Goal: Transaction & Acquisition: Purchase product/service

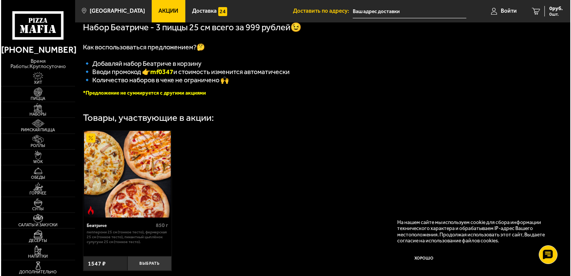
scroll to position [154, 0]
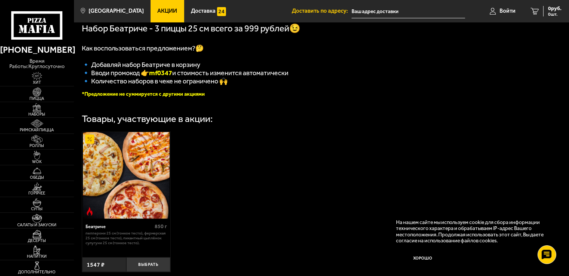
click at [133, 175] on img at bounding box center [126, 175] width 87 height 87
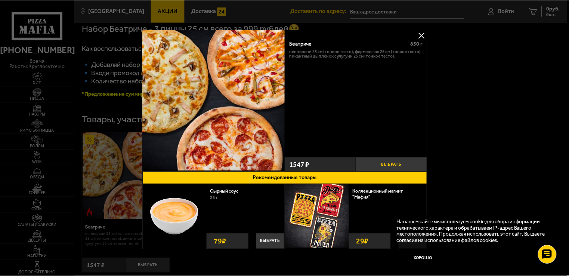
scroll to position [0, 0]
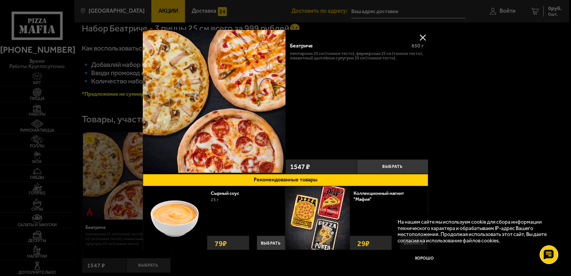
click at [425, 34] on button at bounding box center [422, 37] width 11 height 11
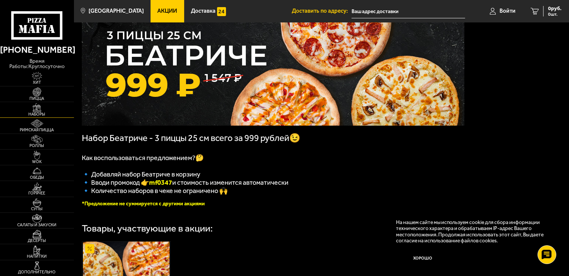
scroll to position [42, 0]
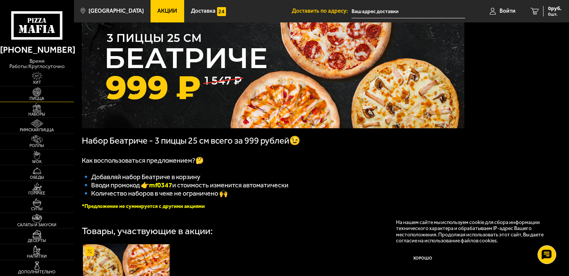
click at [44, 96] on span "Пицца" at bounding box center [37, 98] width 74 height 4
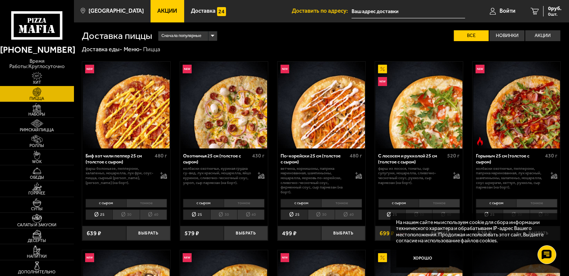
click at [43, 72] on img at bounding box center [37, 76] width 23 height 9
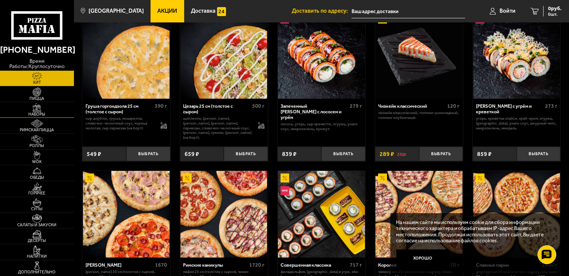
scroll to position [327, 0]
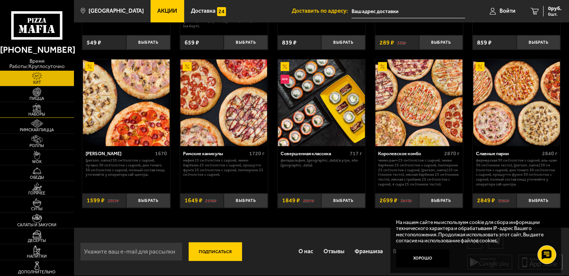
click at [43, 112] on span "Наборы" at bounding box center [37, 114] width 74 height 4
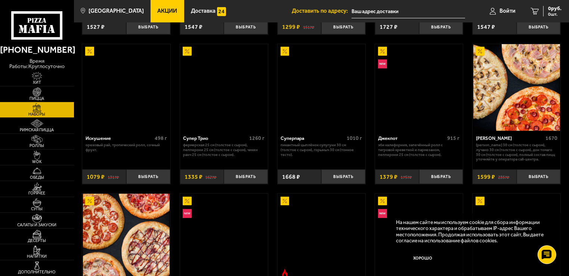
scroll to position [299, 0]
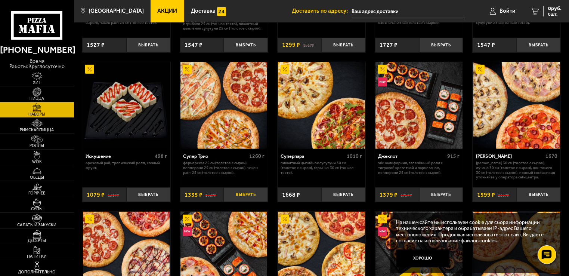
click at [253, 195] on button "Выбрать" at bounding box center [246, 194] width 44 height 15
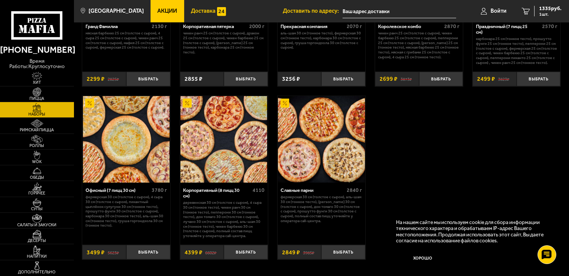
scroll to position [794, 0]
